Goal: Task Accomplishment & Management: Complete application form

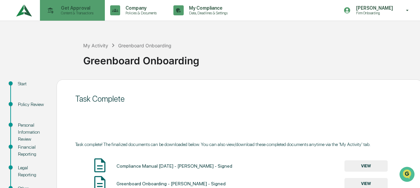
click at [57, 7] on p "Get Approval" at bounding box center [76, 7] width 41 height 5
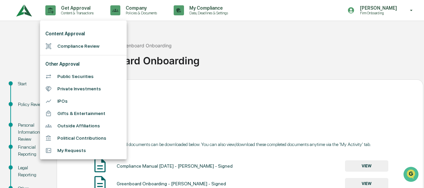
click at [65, 41] on li "Compliance Review" at bounding box center [83, 46] width 87 height 12
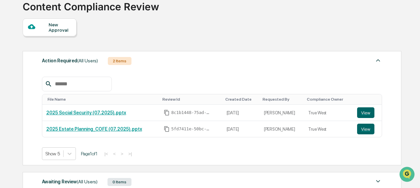
scroll to position [14, 0]
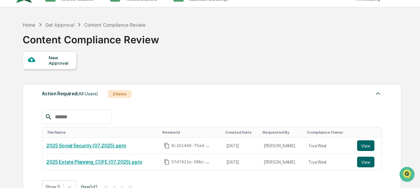
click at [59, 55] on div "New Approval" at bounding box center [60, 60] width 22 height 11
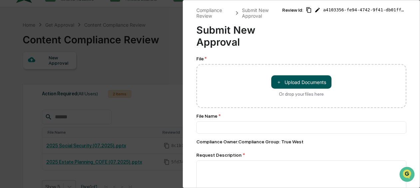
click at [299, 77] on button "＋ Upload Documents" at bounding box center [301, 81] width 60 height 13
type input "**********"
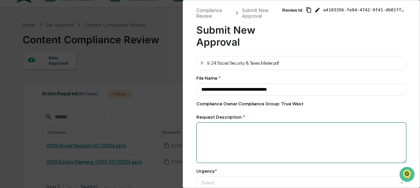
click at [232, 139] on textarea at bounding box center [302, 142] width 210 height 41
type textarea "*"
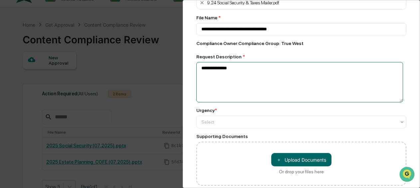
scroll to position [67, 0]
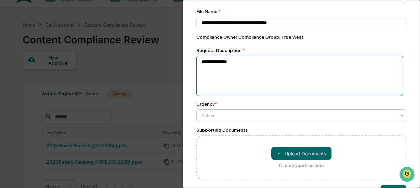
type textarea "**********"
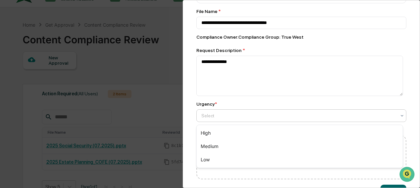
click at [240, 118] on div at bounding box center [299, 115] width 195 height 7
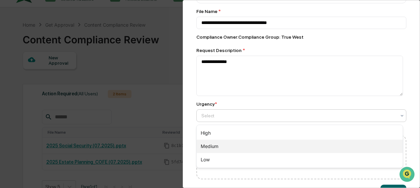
click at [221, 146] on div "Medium" at bounding box center [300, 146] width 206 height 13
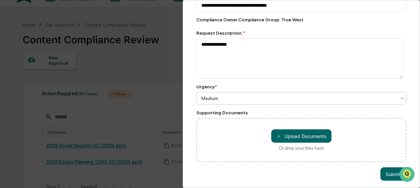
scroll to position [92, 0]
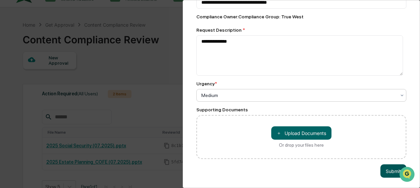
click at [390, 170] on button "Submit" at bounding box center [394, 170] width 26 height 13
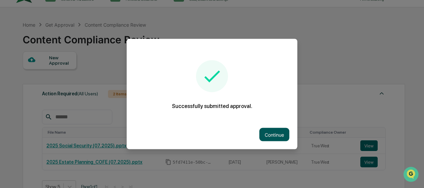
click at [282, 133] on button "Continue" at bounding box center [274, 134] width 30 height 13
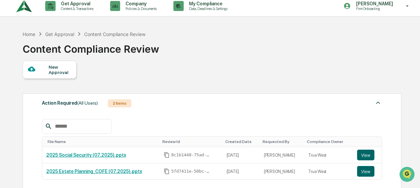
scroll to position [0, 0]
